Goal: Information Seeking & Learning: Learn about a topic

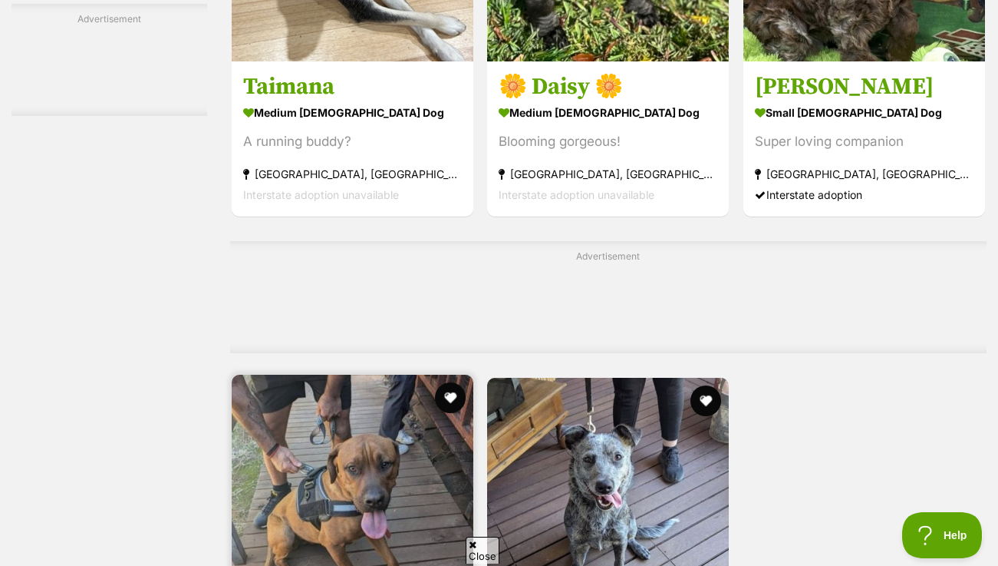
scroll to position [2954, 0]
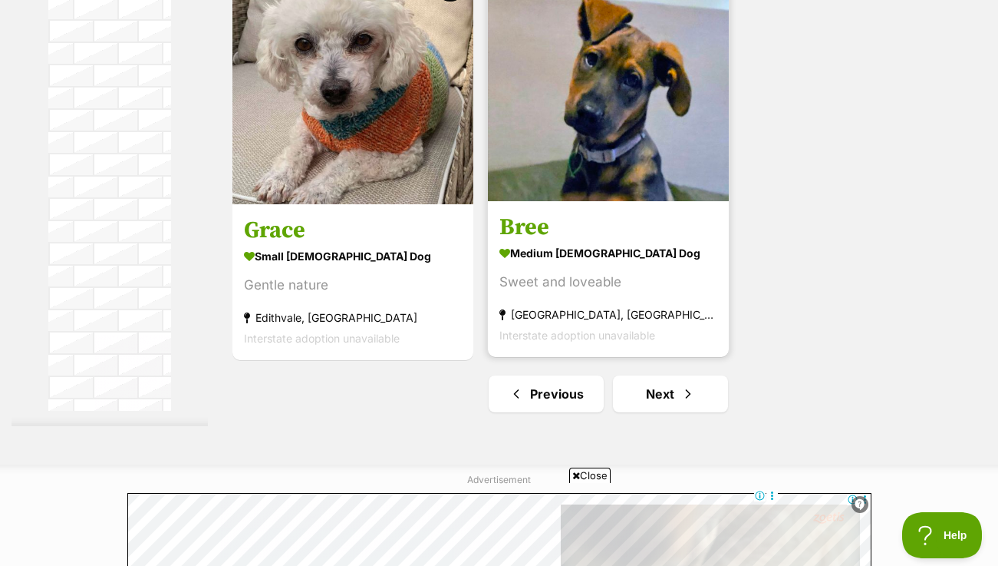
scroll to position [3809, 0]
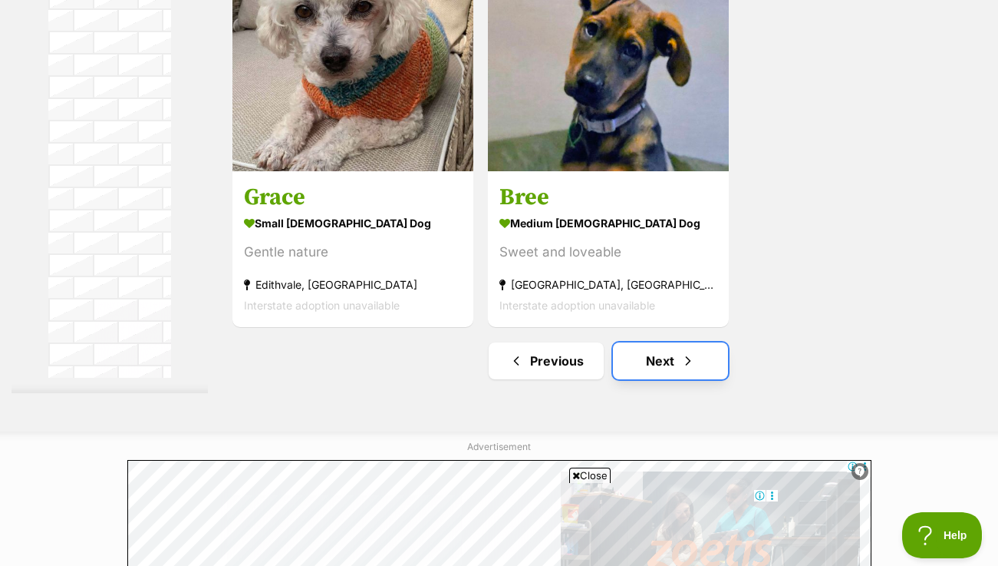
click at [653, 342] on link "Next" at bounding box center [670, 360] width 115 height 37
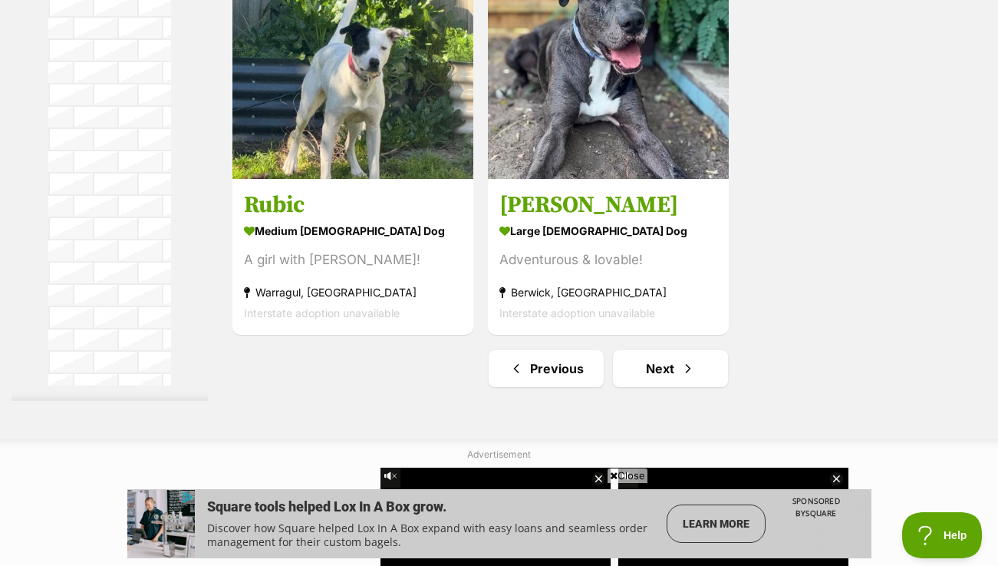
scroll to position [3709, 0]
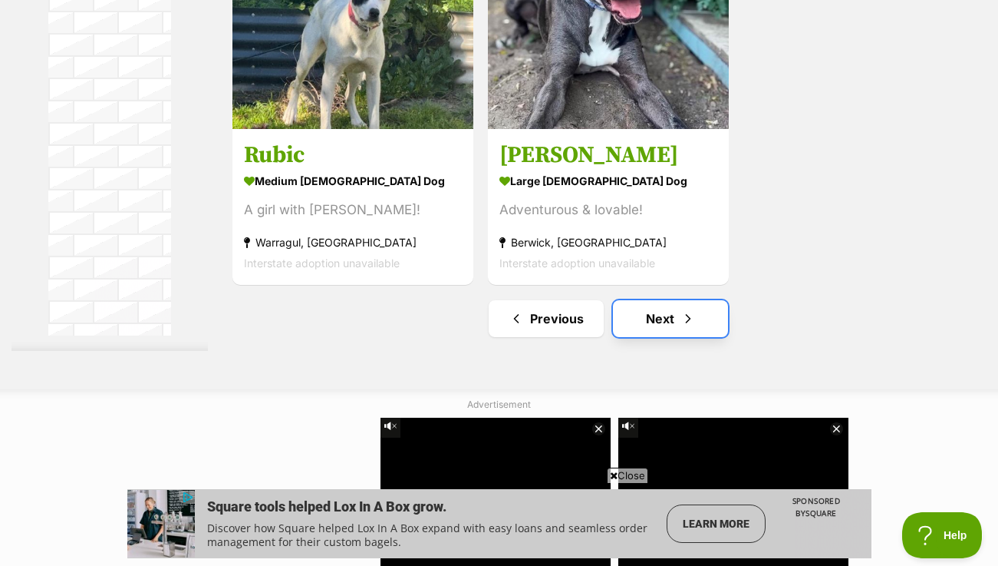
click at [652, 337] on link "Next" at bounding box center [670, 318] width 115 height 37
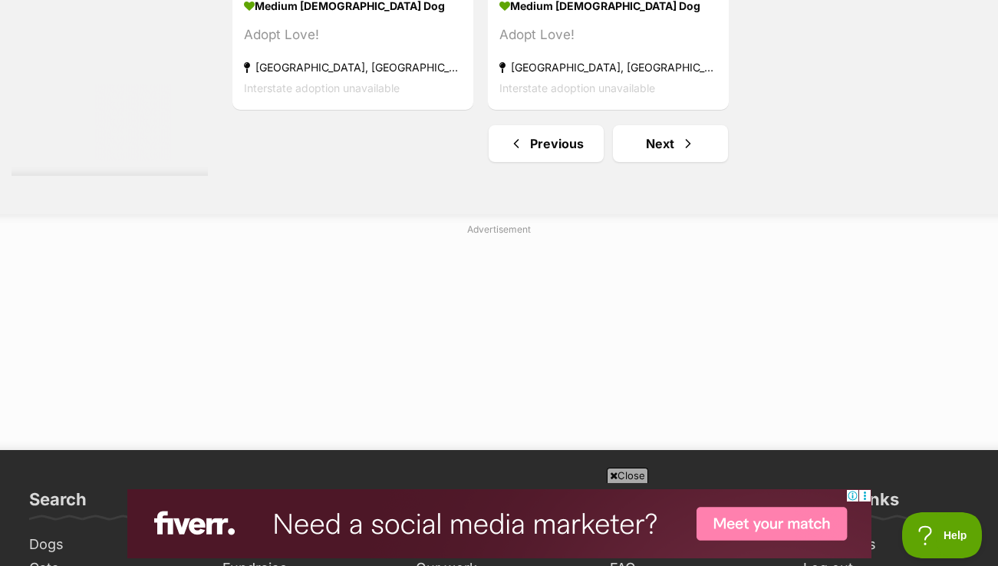
scroll to position [3917, 0]
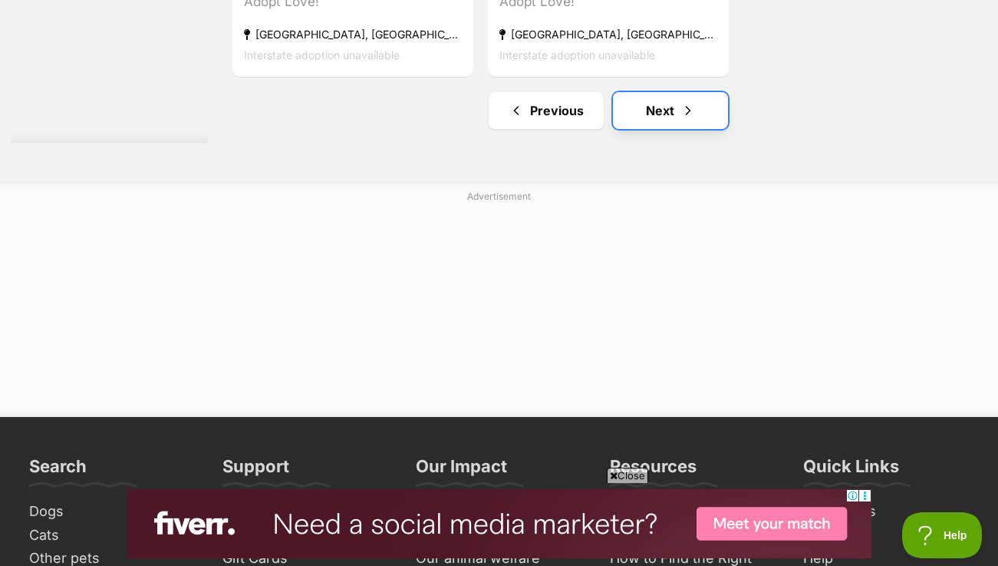
click at [687, 120] on span "Next page" at bounding box center [688, 110] width 15 height 18
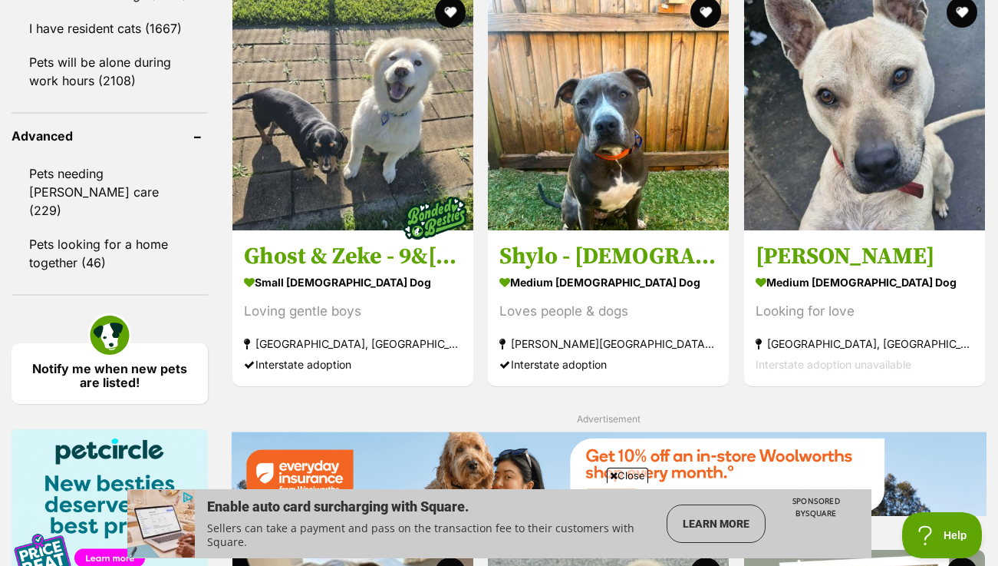
scroll to position [2041, 0]
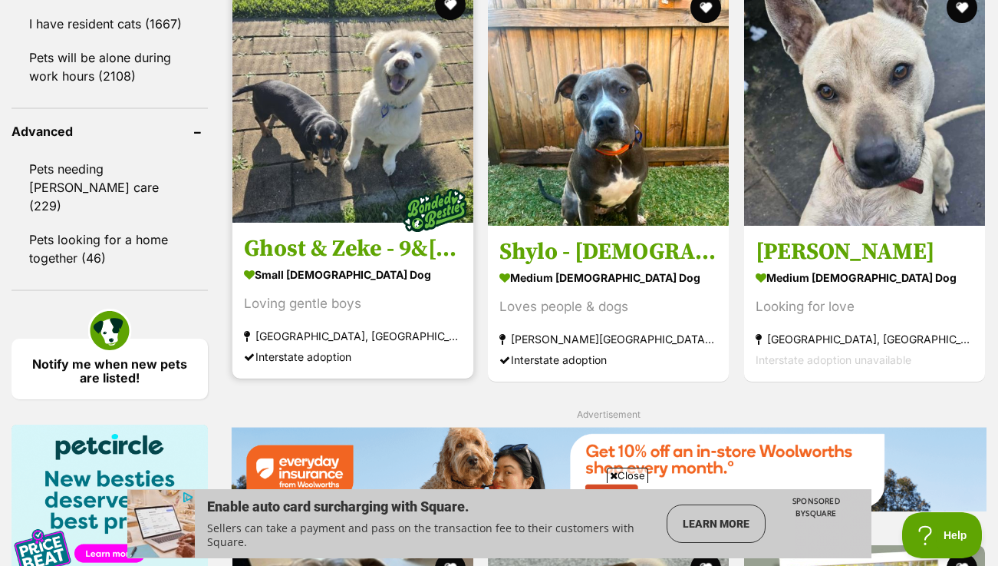
click at [303, 262] on strong "small [DEMOGRAPHIC_DATA] Dog" at bounding box center [353, 273] width 218 height 22
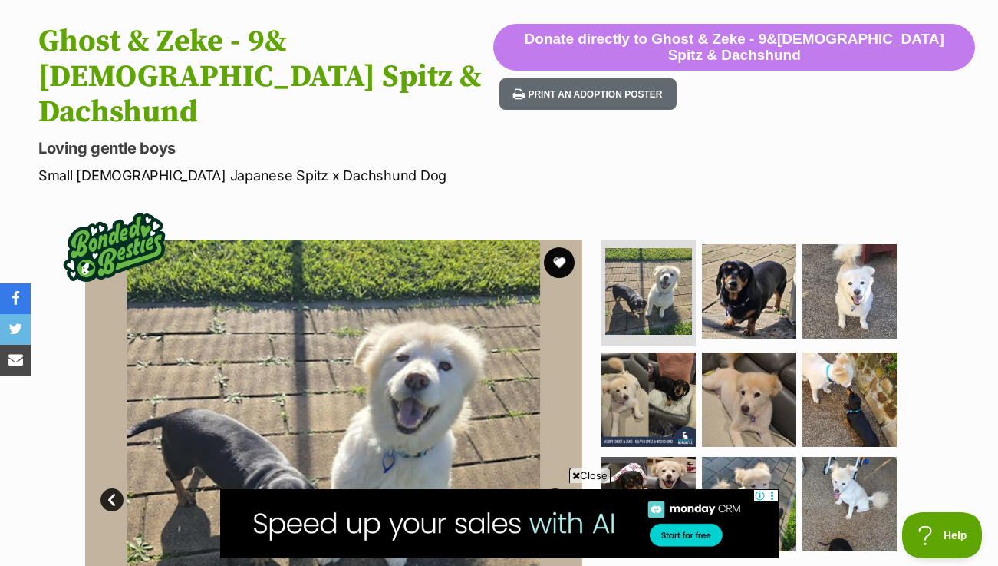
scroll to position [275, 0]
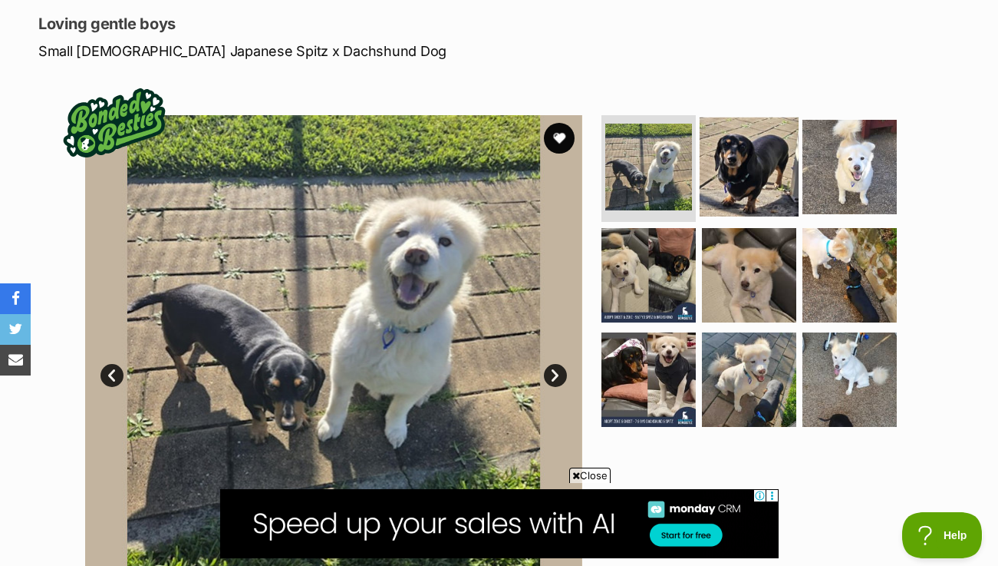
click at [757, 128] on img at bounding box center [749, 166] width 99 height 99
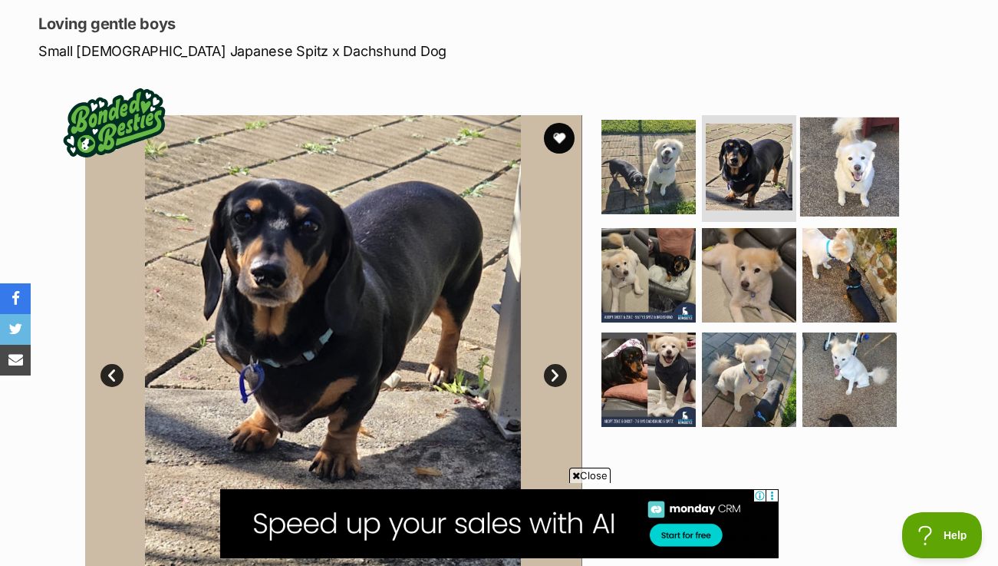
click at [844, 136] on img at bounding box center [849, 166] width 99 height 99
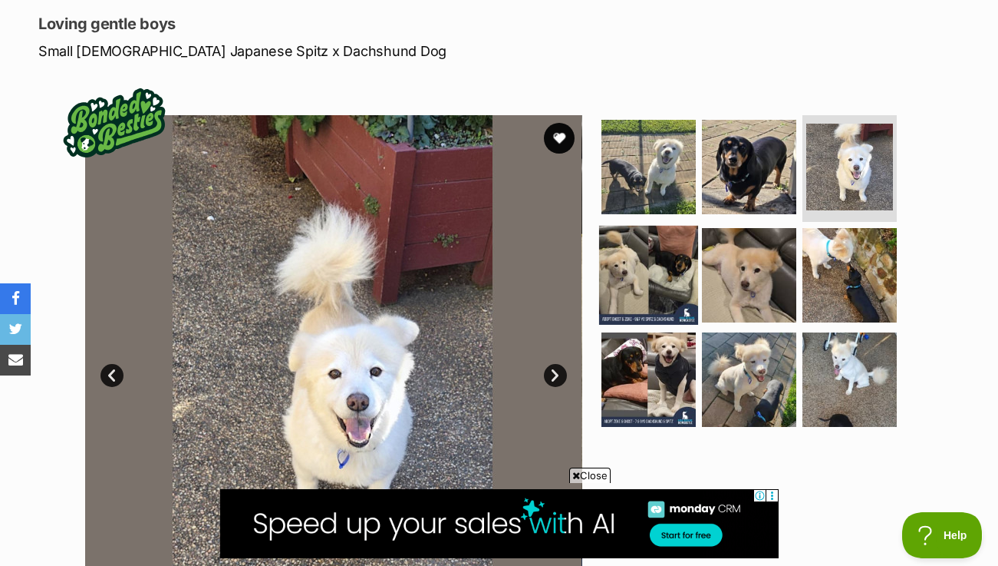
click at [646, 238] on img at bounding box center [648, 275] width 99 height 99
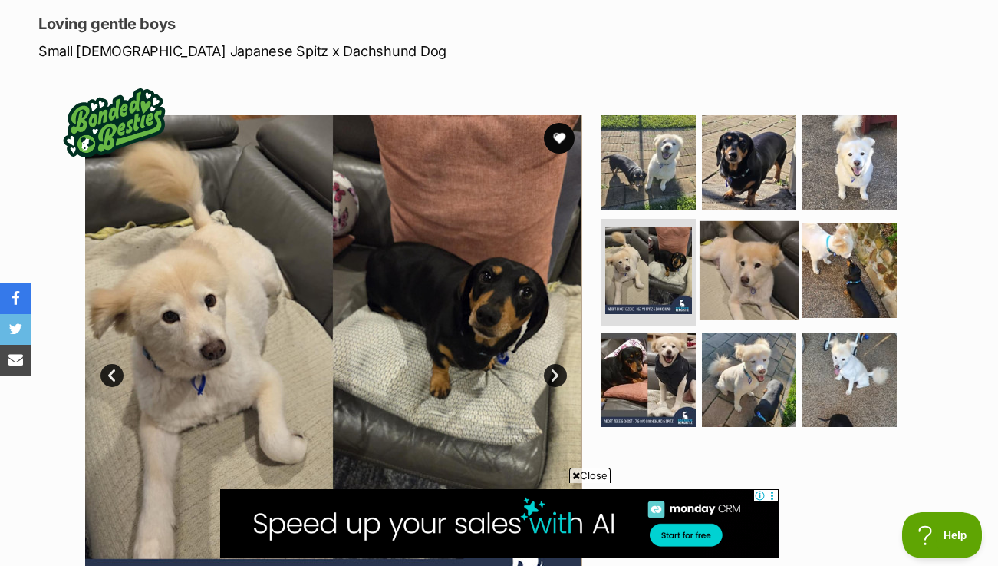
click at [723, 252] on img at bounding box center [749, 270] width 99 height 99
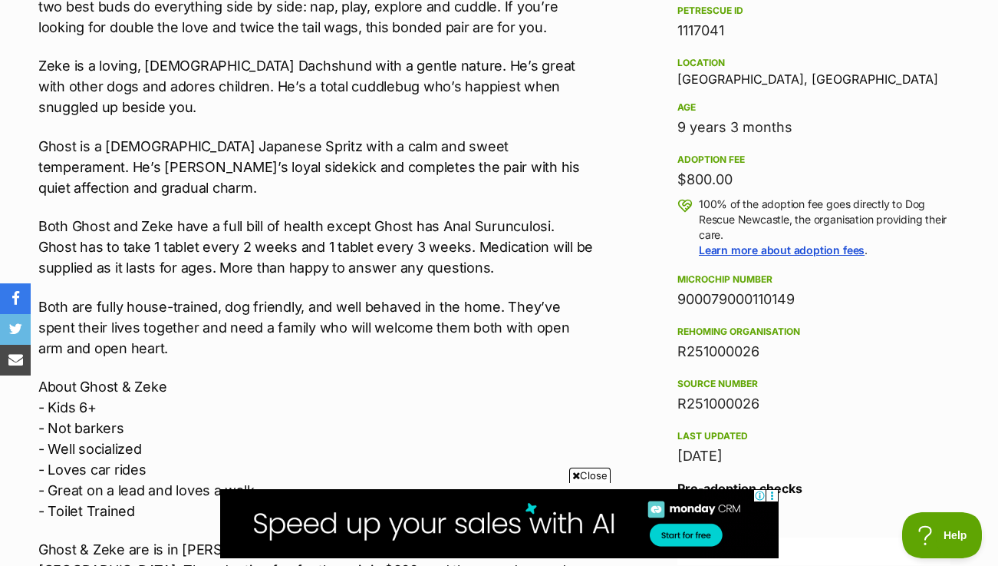
scroll to position [1084, 0]
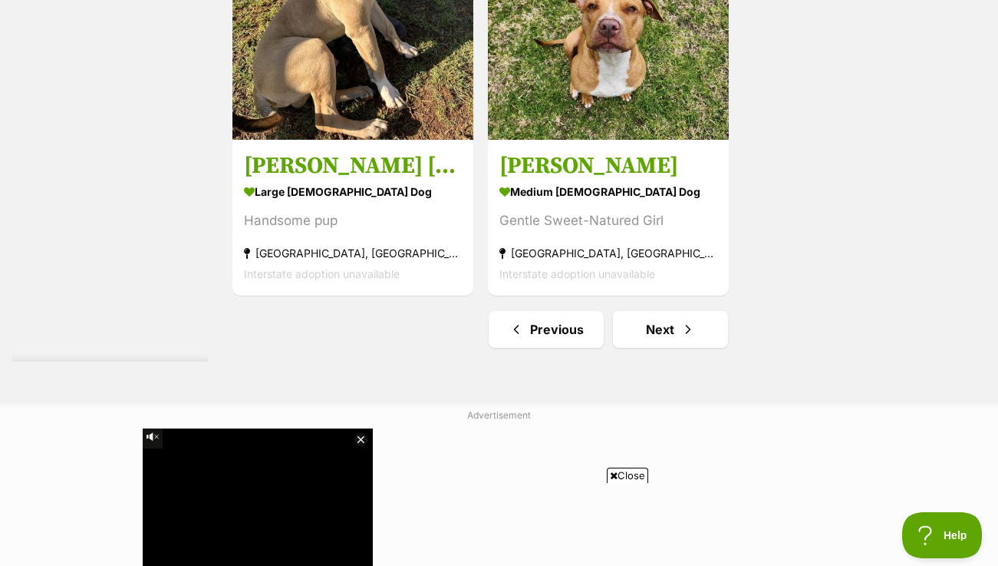
scroll to position [3684, 0]
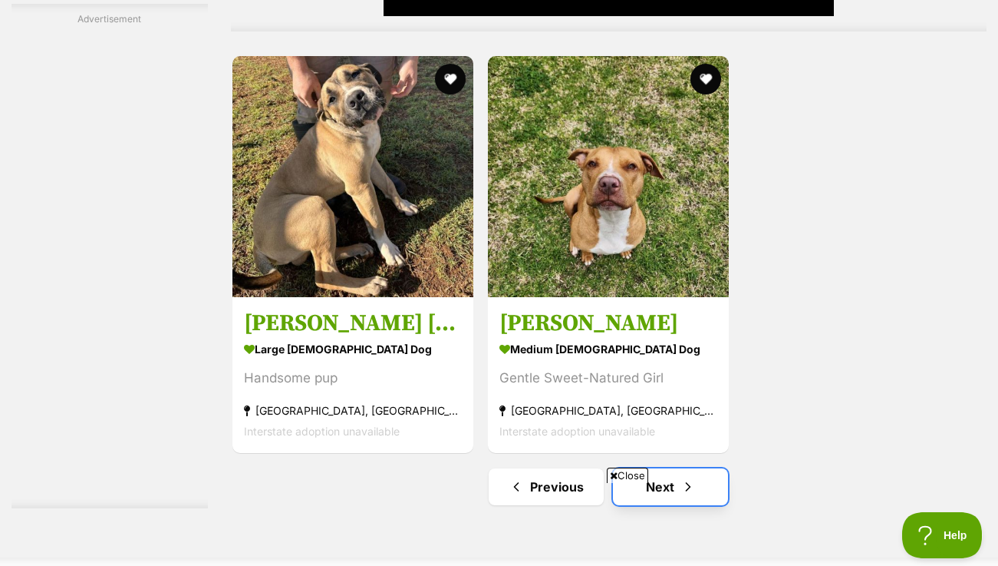
click at [658, 468] on link "Next" at bounding box center [670, 486] width 115 height 37
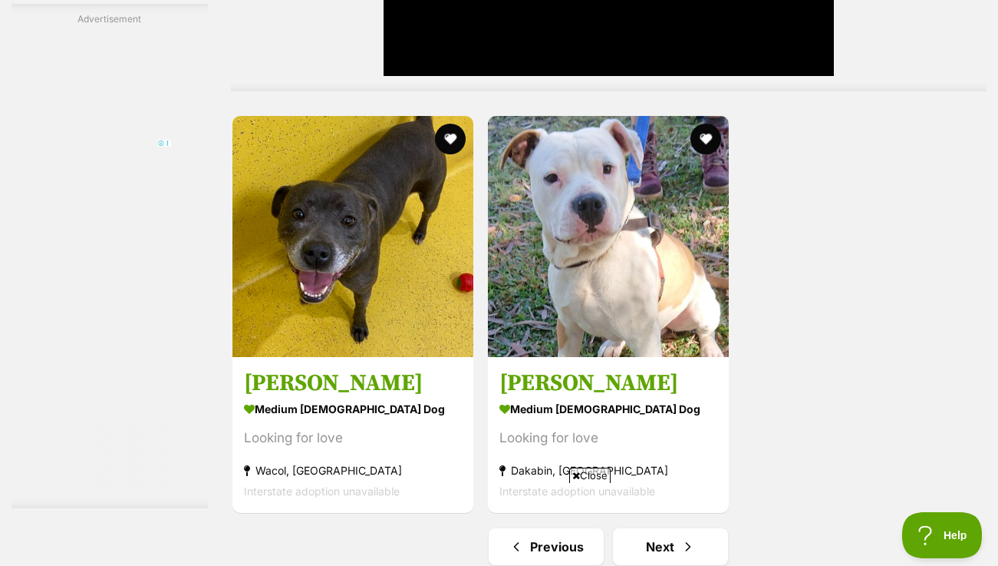
scroll to position [3889, 0]
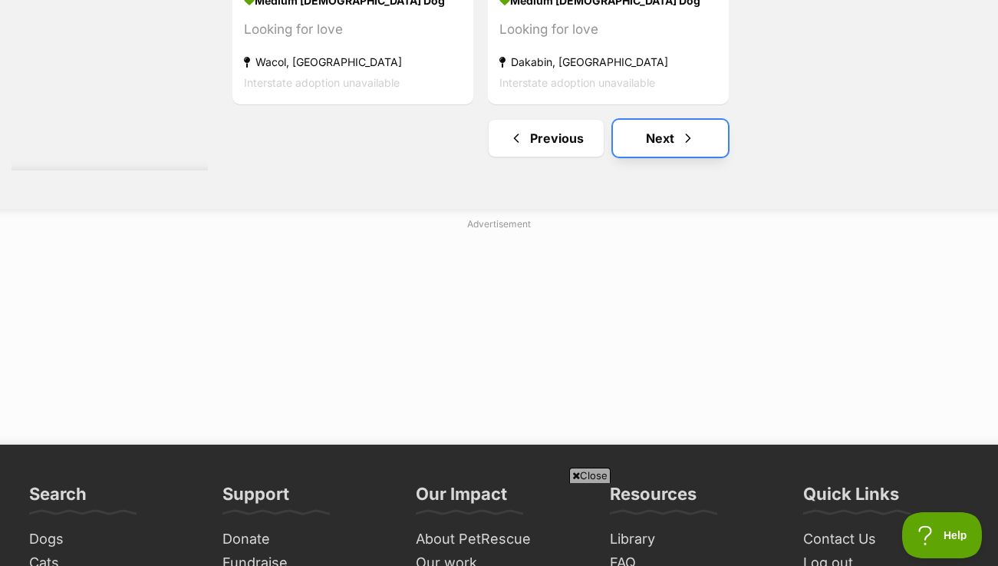
click at [668, 157] on link "Next" at bounding box center [670, 138] width 115 height 37
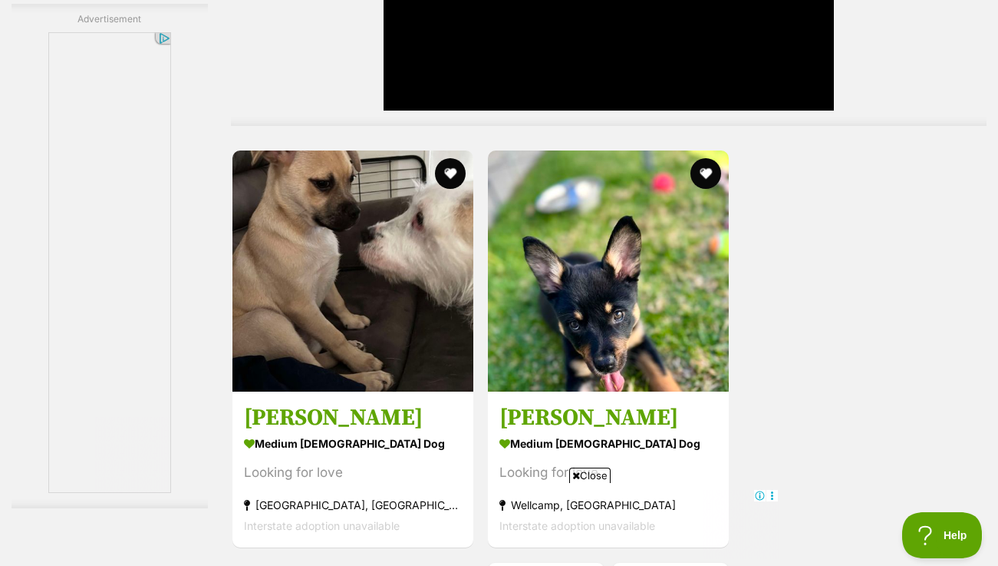
scroll to position [3802, 0]
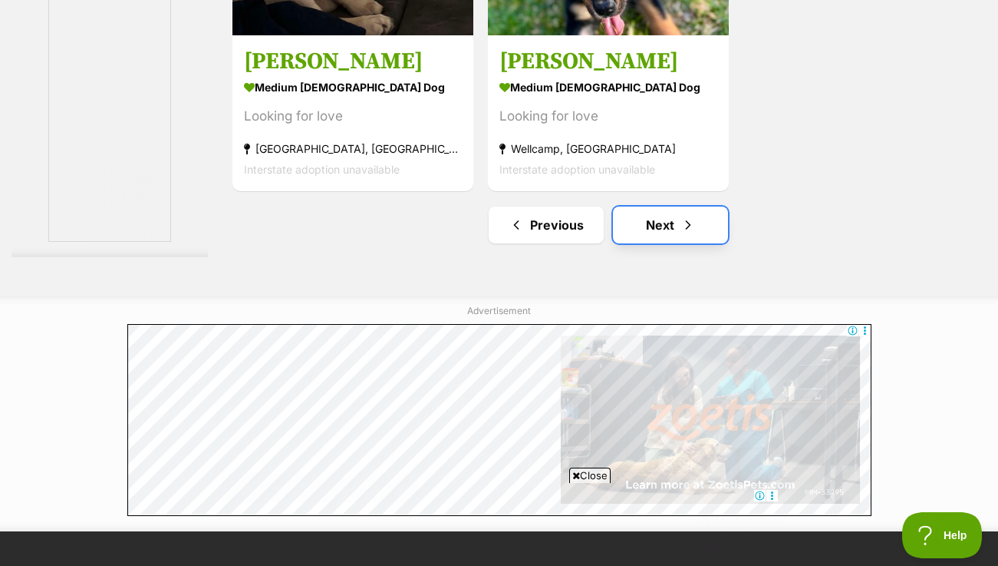
click at [679, 243] on link "Next" at bounding box center [670, 224] width 115 height 37
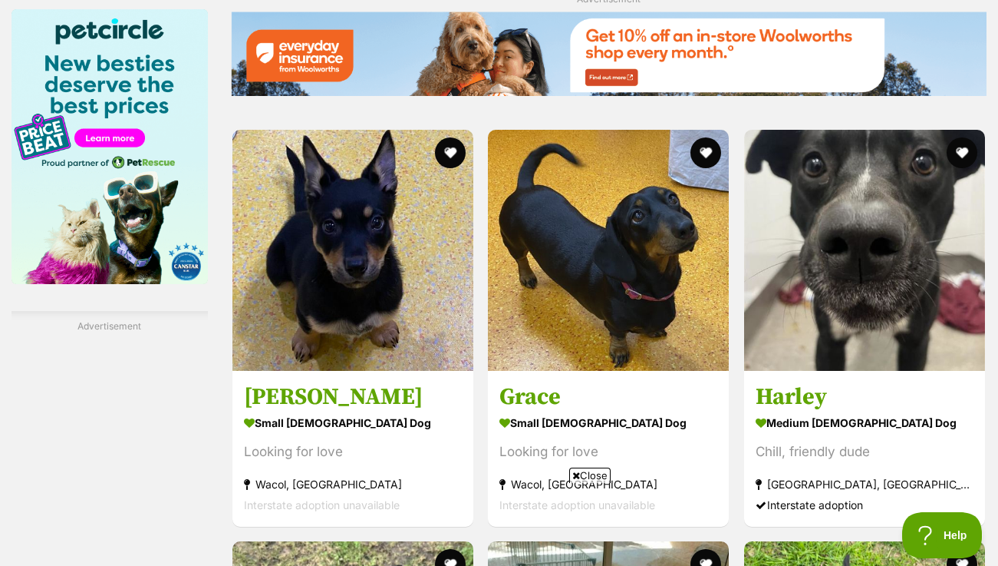
scroll to position [2473, 0]
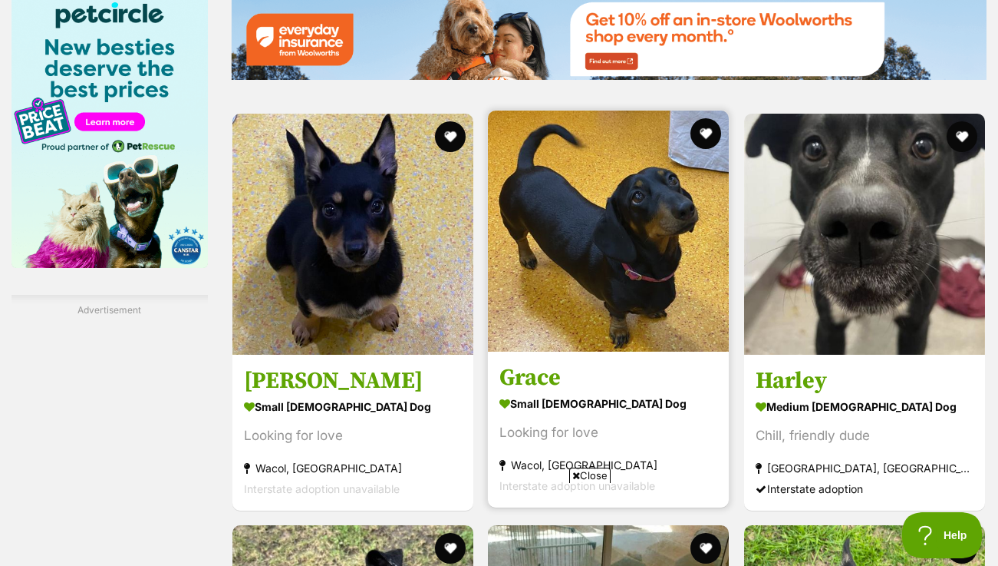
click at [637, 264] on img at bounding box center [608, 231] width 241 height 241
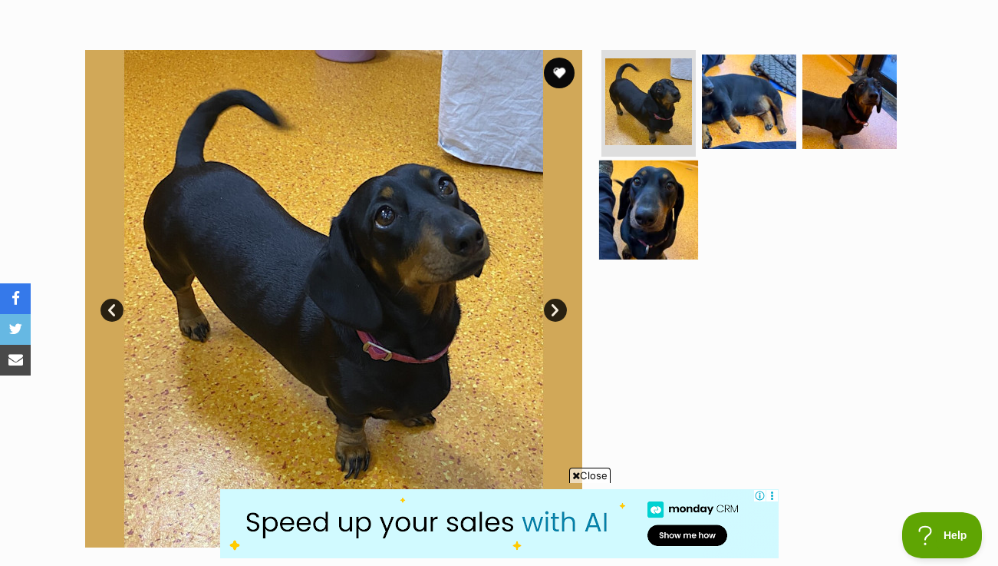
click at [638, 249] on img at bounding box center [648, 209] width 99 height 99
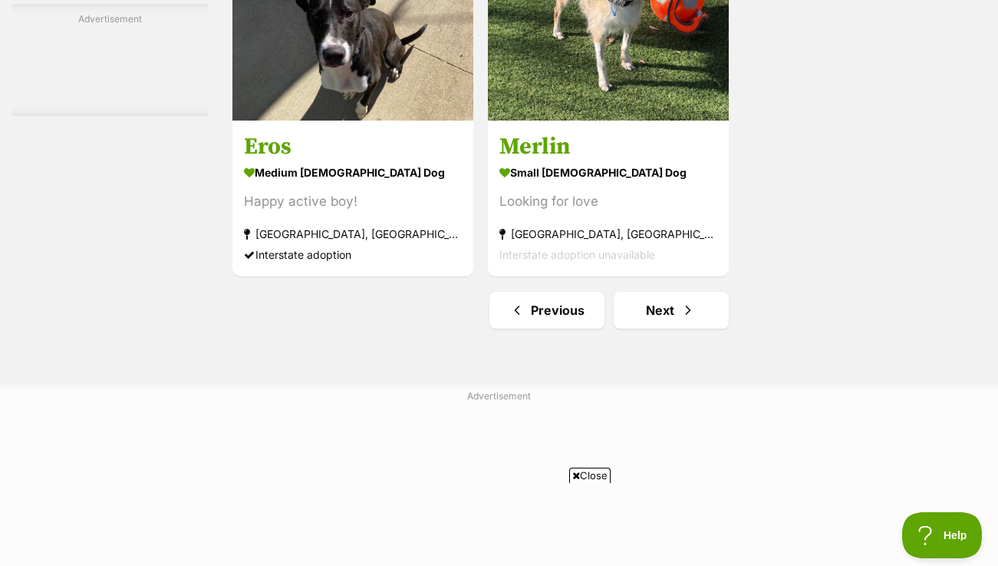
scroll to position [3553, 0]
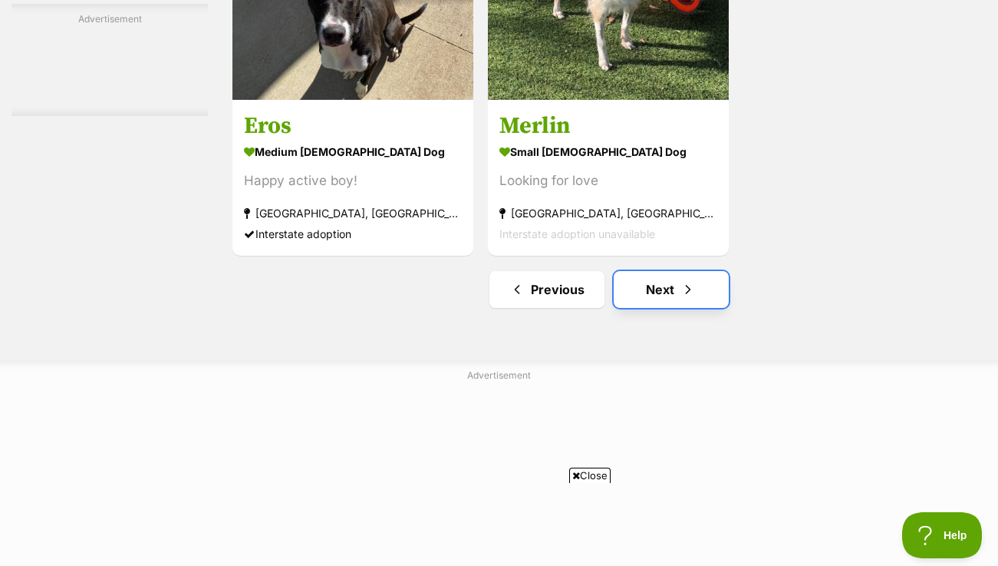
click at [683, 294] on link "Next" at bounding box center [671, 289] width 115 height 37
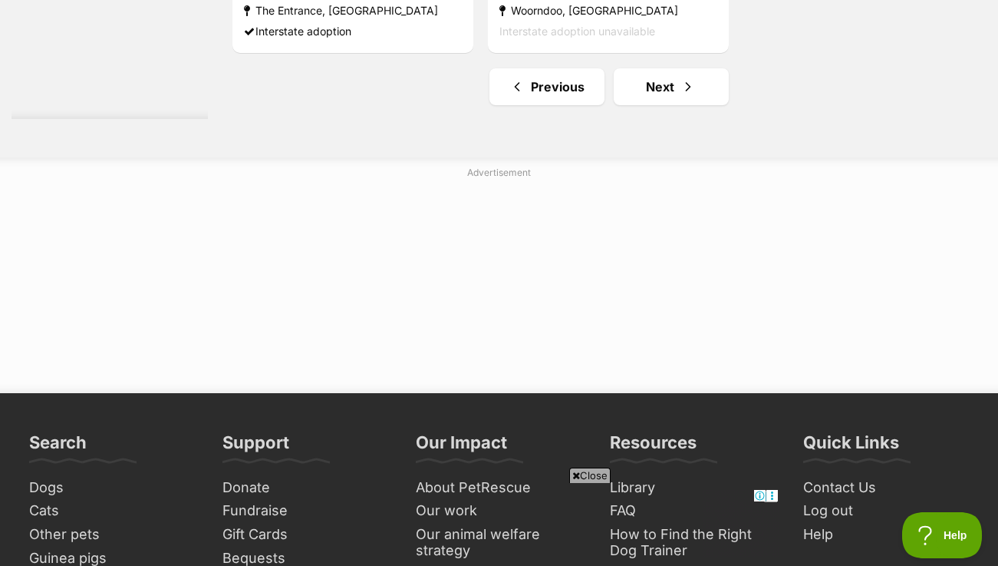
scroll to position [3800, 0]
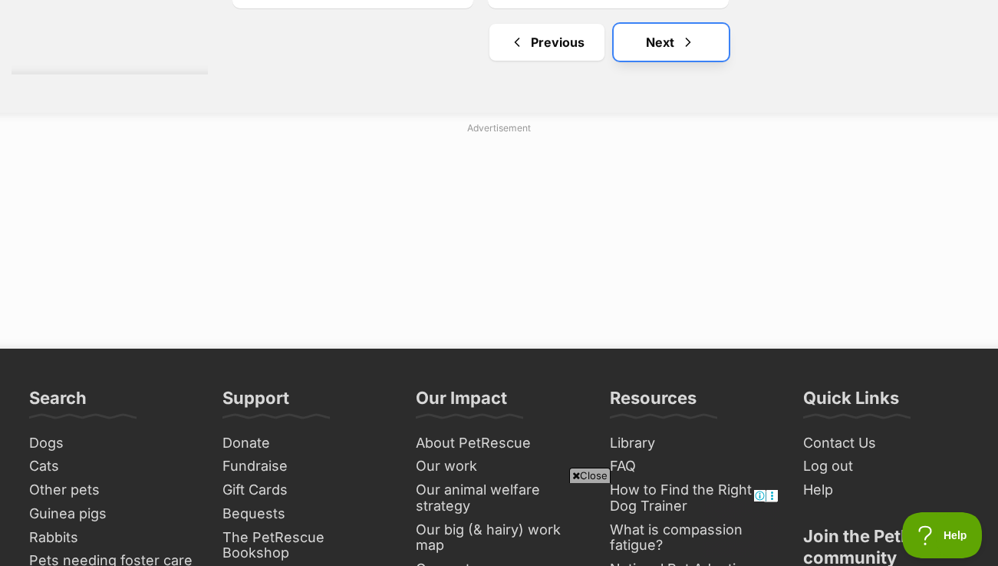
click at [675, 61] on link "Next" at bounding box center [671, 42] width 115 height 37
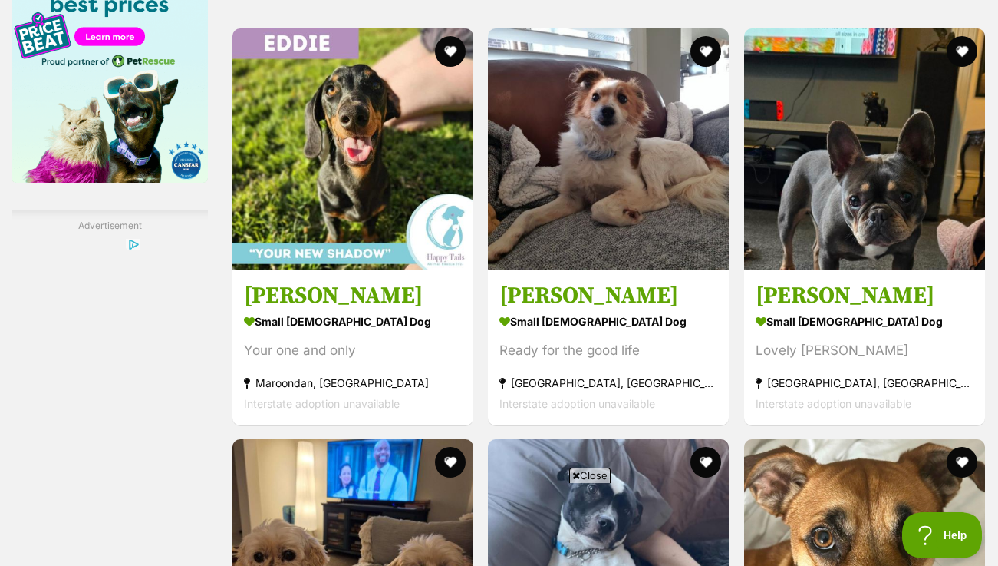
scroll to position [2555, 0]
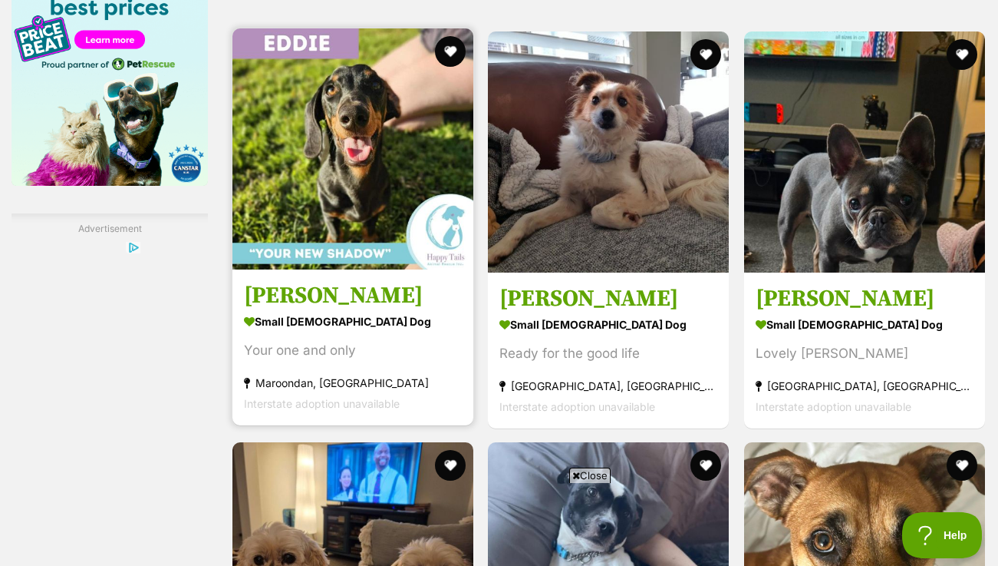
click at [325, 257] on link at bounding box center [353, 264] width 241 height 15
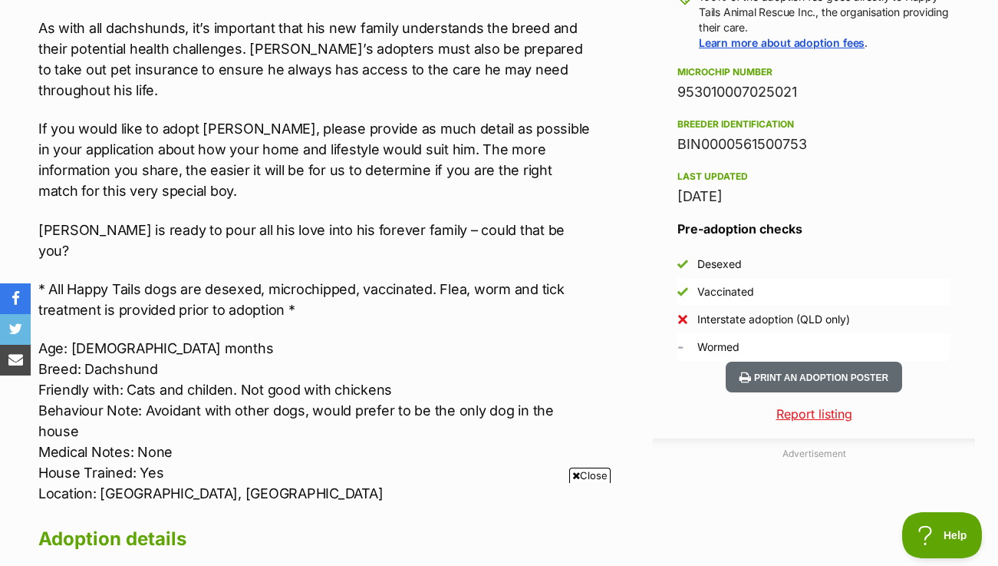
scroll to position [1185, 0]
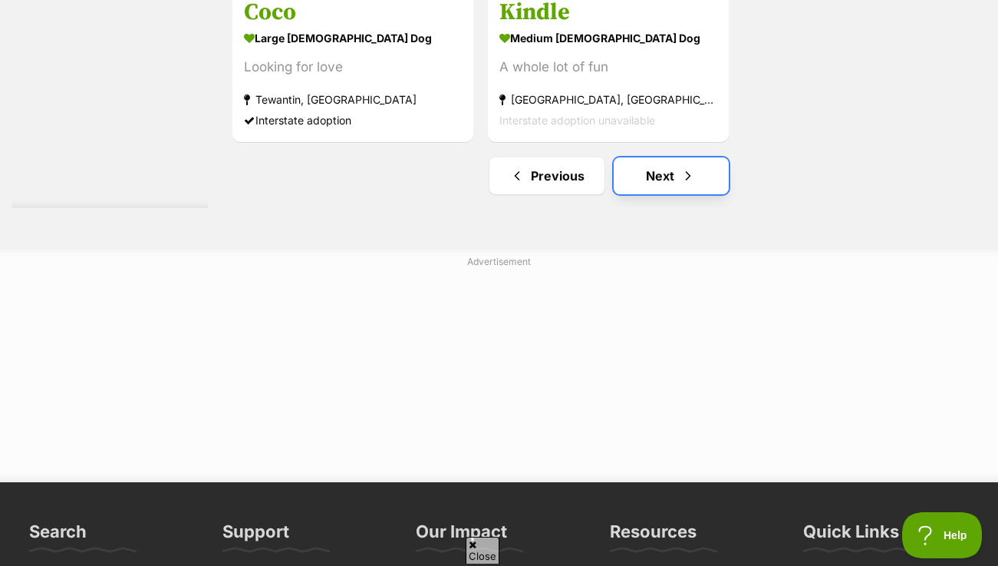
click at [673, 157] on link "Next" at bounding box center [671, 175] width 115 height 37
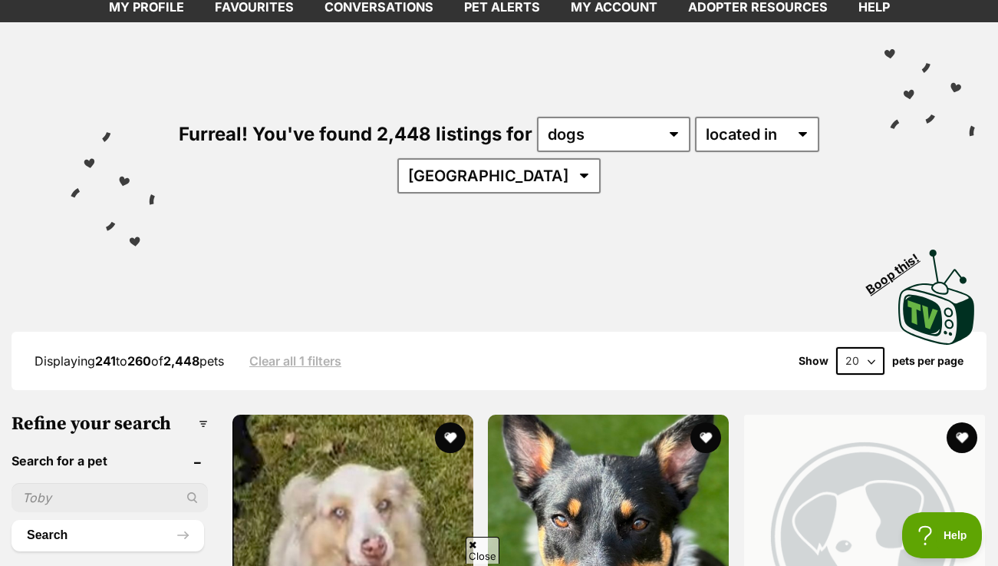
scroll to position [120, 0]
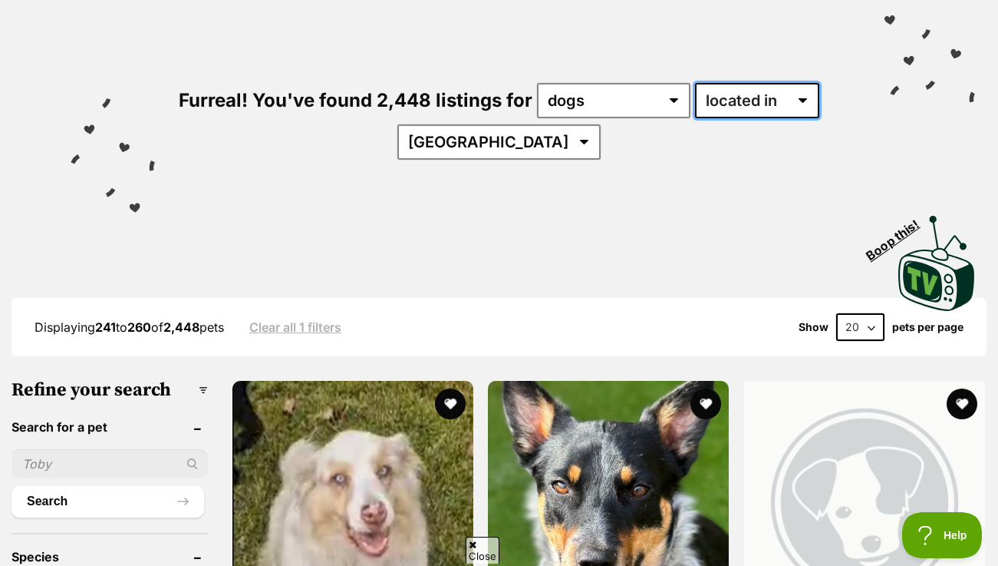
click at [757, 87] on select "available in located in" at bounding box center [757, 100] width 124 height 35
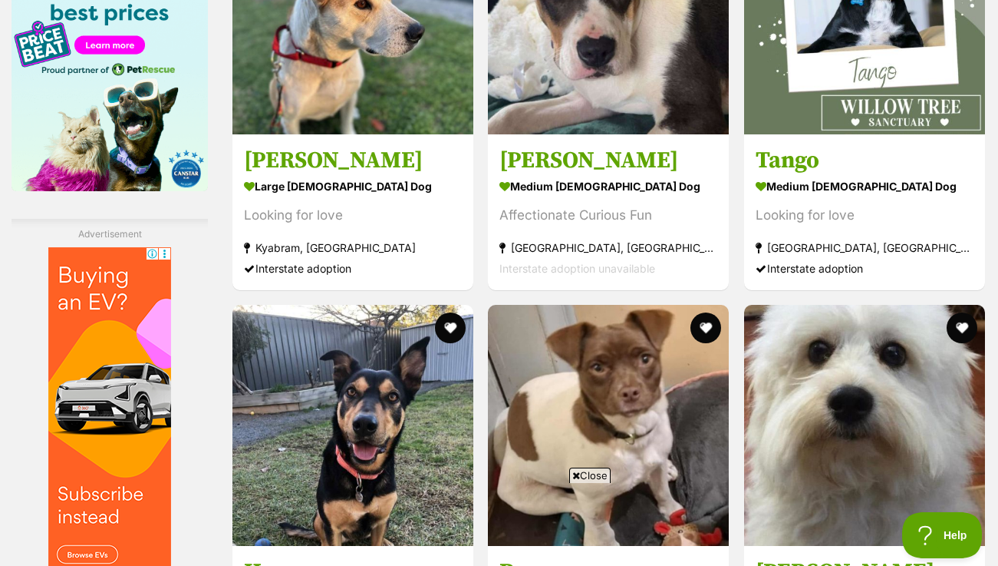
scroll to position [2905, 0]
